Goal: Task Accomplishment & Management: Use online tool/utility

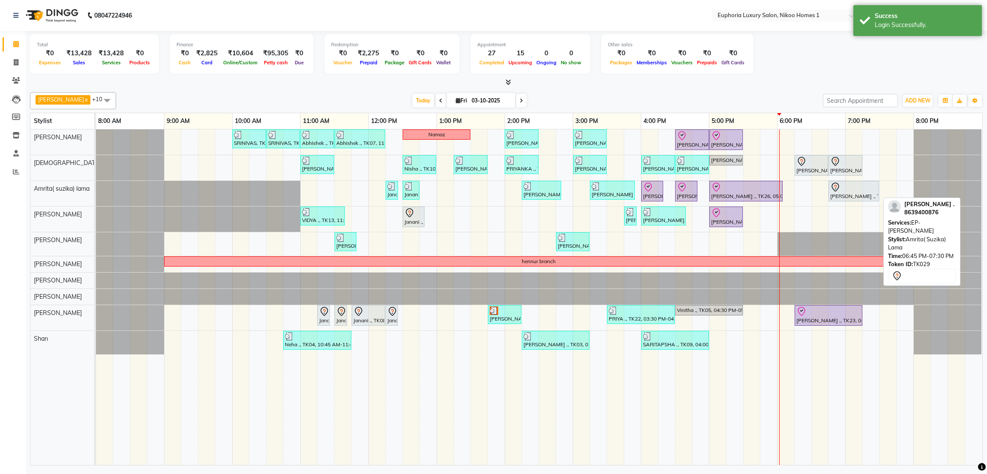
click at [834, 190] on icon at bounding box center [835, 187] width 10 height 10
select select "7"
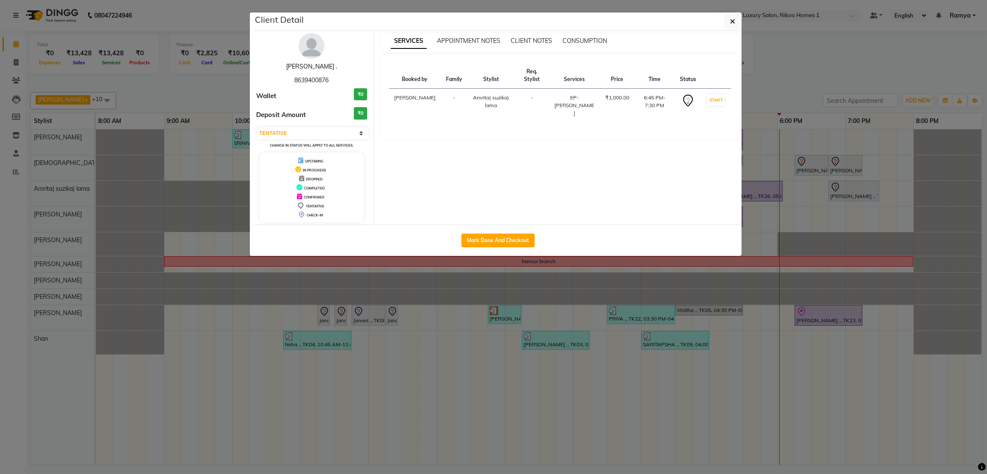
click at [315, 67] on link "[PERSON_NAME] ." at bounding box center [311, 67] width 51 height 8
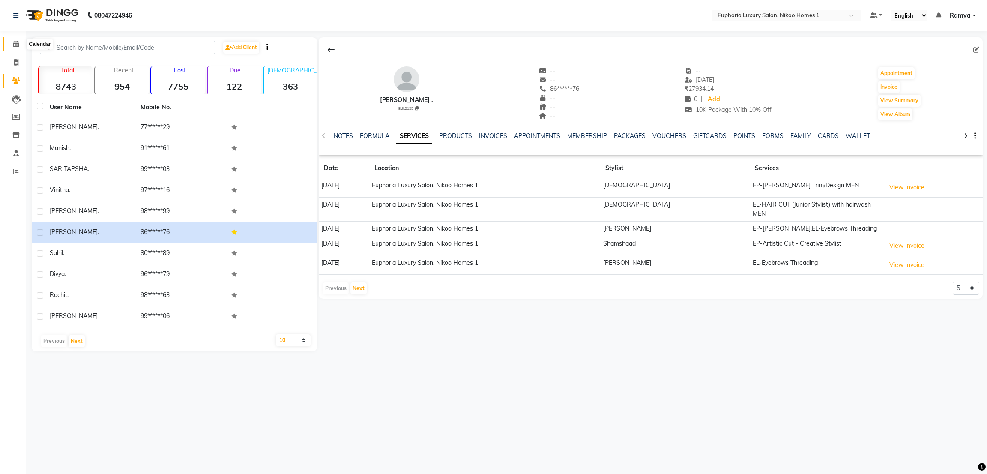
click at [15, 43] on icon at bounding box center [16, 44] width 6 height 6
